Goal: Navigation & Orientation: Find specific page/section

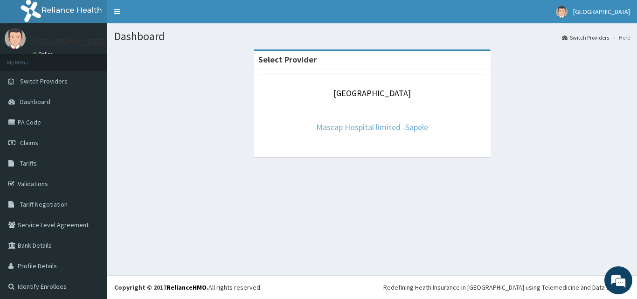
click at [386, 125] on link "Mascap Hospital limited -Sapele" at bounding box center [372, 127] width 112 height 11
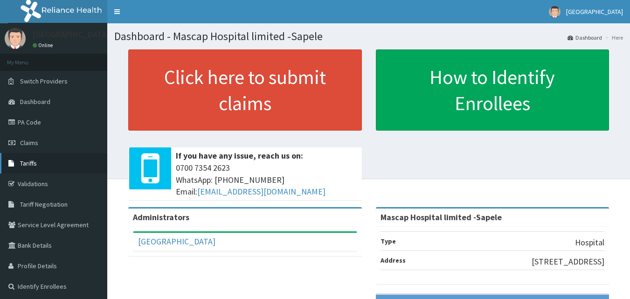
click at [23, 164] on span "Tariffs" at bounding box center [28, 163] width 17 height 8
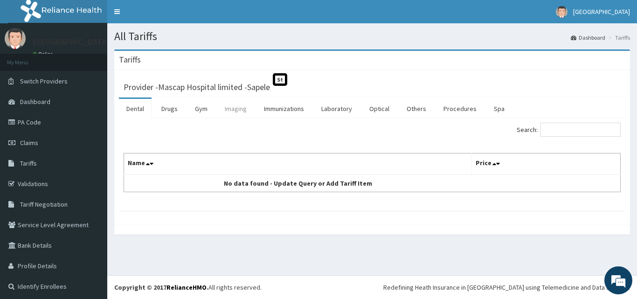
click at [231, 112] on link "Imaging" at bounding box center [235, 109] width 37 height 20
